Goal: Navigation & Orientation: Find specific page/section

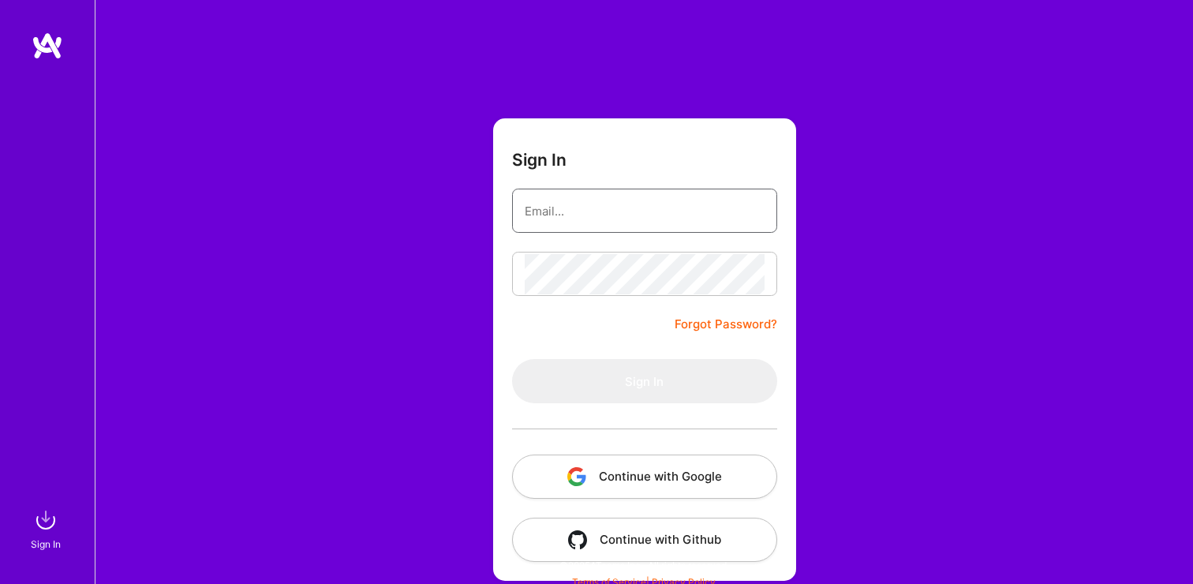
type input "[PERSON_NAME][EMAIL_ADDRESS][DOMAIN_NAME]"
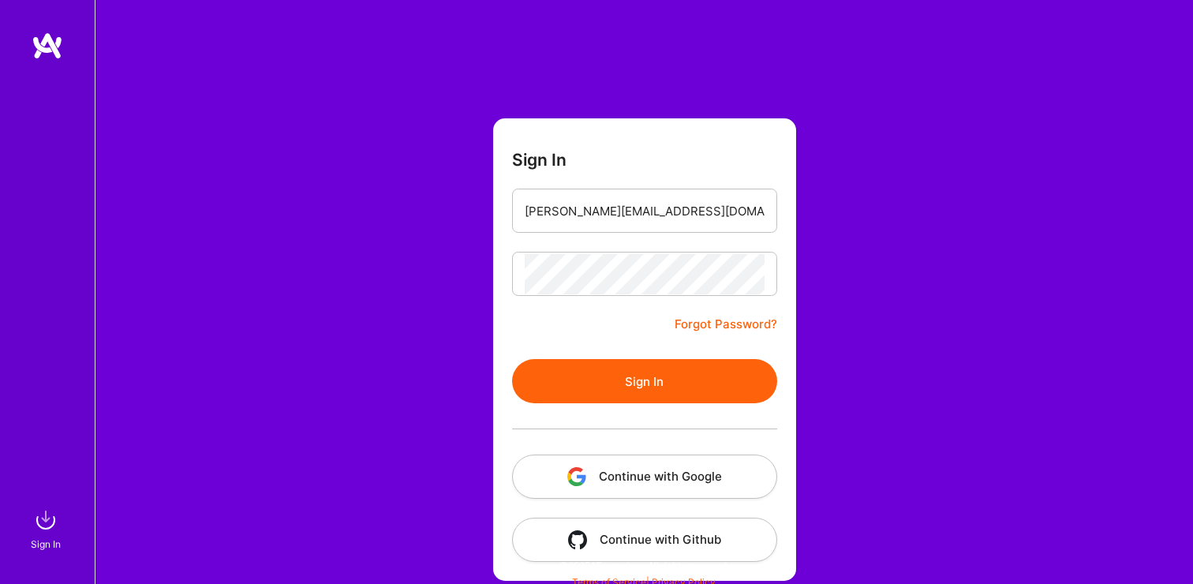
click at [686, 376] on button "Sign In" at bounding box center [644, 381] width 265 height 44
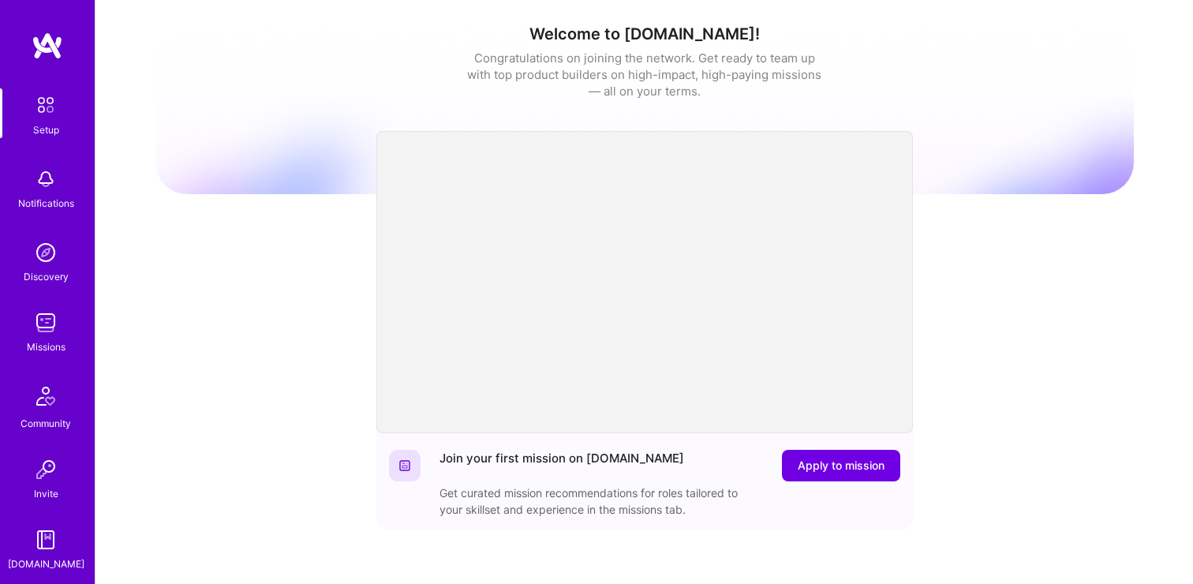
click at [51, 275] on div "Discovery" at bounding box center [46, 276] width 45 height 17
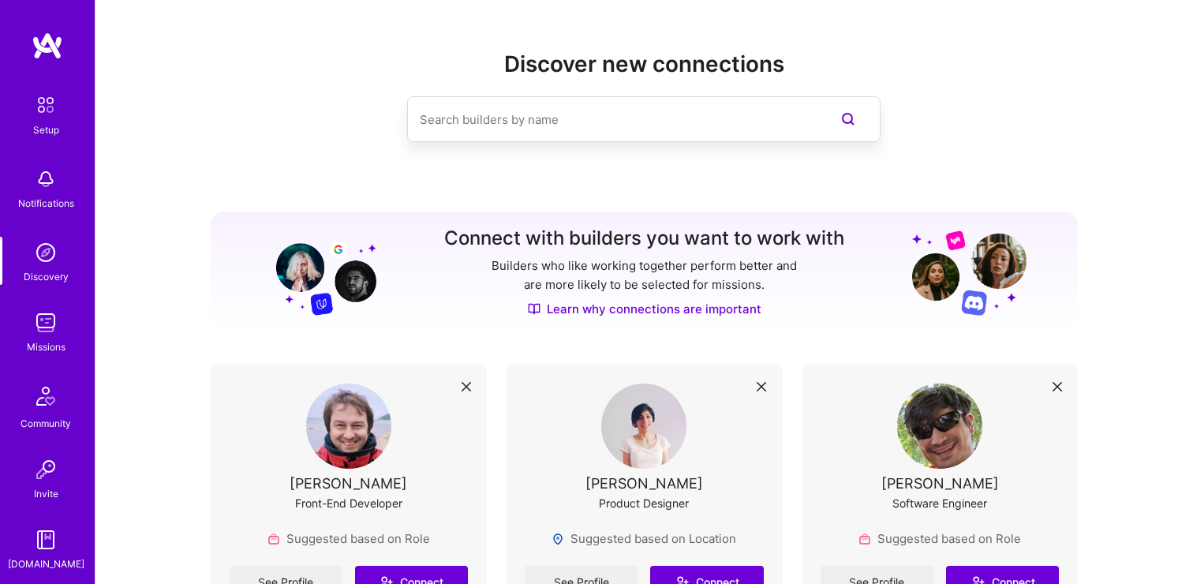
click at [87, 309] on link "Missions" at bounding box center [46, 331] width 98 height 48
